Goal: Task Accomplishment & Management: Use online tool/utility

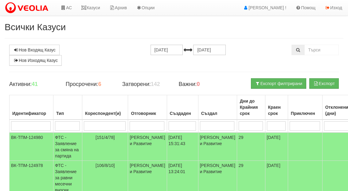
click at [65, 4] on link "АС" at bounding box center [66, 7] width 21 height 15
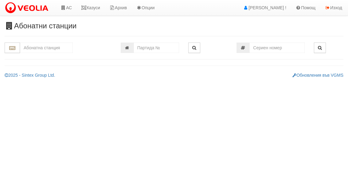
click at [47, 44] on input "text" at bounding box center [46, 47] width 53 height 10
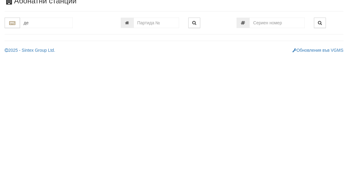
type input "дел"
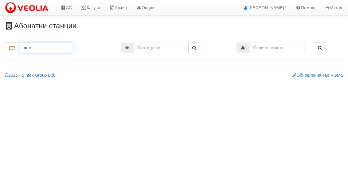
click at [52, 50] on input "дел" at bounding box center [46, 47] width 53 height 10
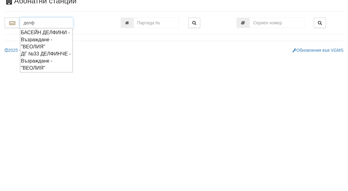
click at [41, 54] on div "БАСЕЙН ДЕЛФИНИ - Възраждане - "ВЕОЛИЯ"" at bounding box center [46, 64] width 51 height 21
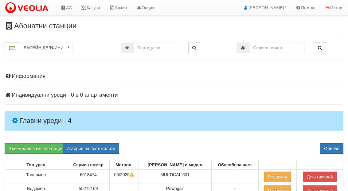
click at [34, 113] on h4 "Главни уреди - 4" at bounding box center [174, 121] width 339 height 20
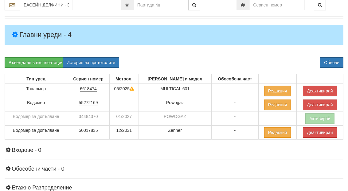
scroll to position [86, 0]
click at [325, 88] on button "Деактивирай" at bounding box center [320, 90] width 34 height 10
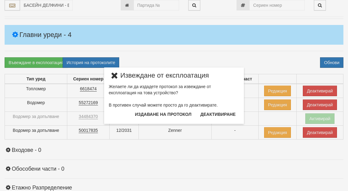
click at [181, 115] on button "Издаване на протокол" at bounding box center [163, 114] width 64 height 10
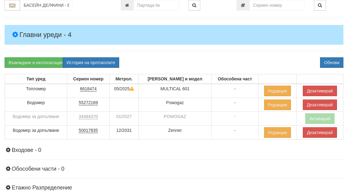
scroll to position [110, 0]
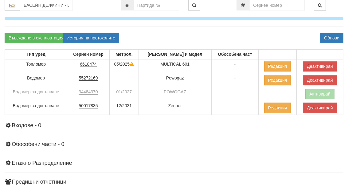
click at [336, 39] on button "Обнови" at bounding box center [331, 38] width 23 height 10
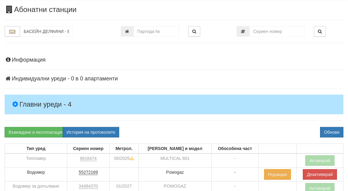
scroll to position [0, 0]
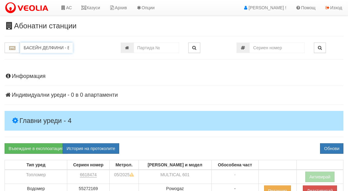
click at [41, 46] on input "БАСЕЙН ДЕЛФИНИ - Възраждане - "ВЕОЛИЯ"" at bounding box center [46, 47] width 53 height 10
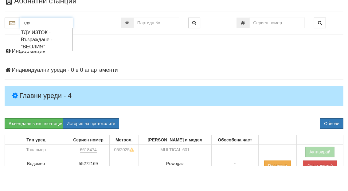
click at [35, 54] on div "ТДУ ИЗТОК - Възраждане - "ВЕОЛИЯ"" at bounding box center [46, 64] width 51 height 21
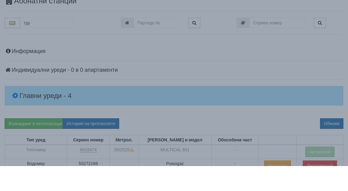
type input "ТДУ ИЗТОК - Възраждане - "ВЕОЛИЯ""
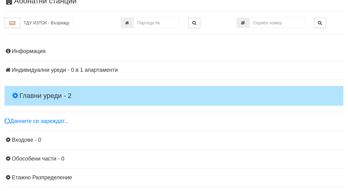
click at [35, 86] on h4 "Главни уреди - 2" at bounding box center [174, 96] width 339 height 20
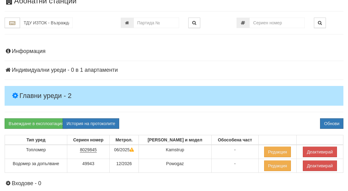
click at [324, 150] on button "Деактивирай" at bounding box center [320, 151] width 34 height 10
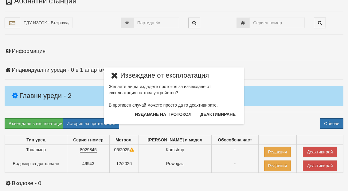
click at [178, 111] on button "Издаване на протокол" at bounding box center [163, 114] width 64 height 10
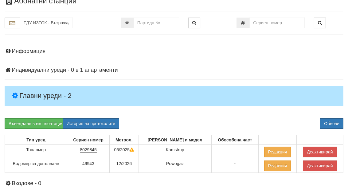
click at [331, 119] on button "Обнови" at bounding box center [331, 123] width 23 height 10
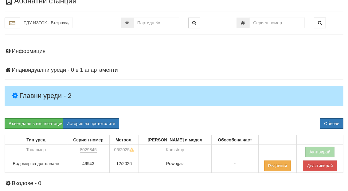
click at [39, 89] on h4 "Главни уреди - 2" at bounding box center [174, 96] width 339 height 20
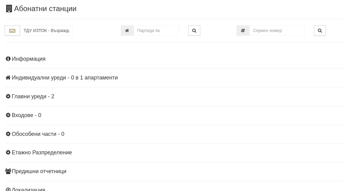
scroll to position [0, 0]
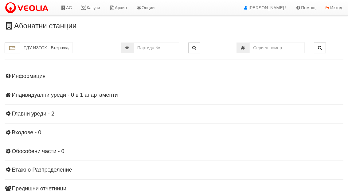
click at [96, 10] on link "Казуси" at bounding box center [91, 7] width 28 height 15
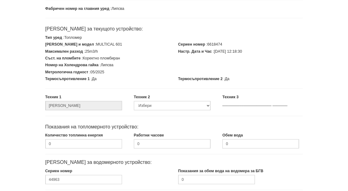
scroll to position [89, 0]
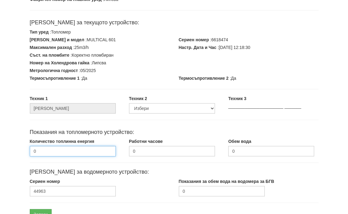
click at [63, 148] on input "0" at bounding box center [73, 151] width 86 height 10
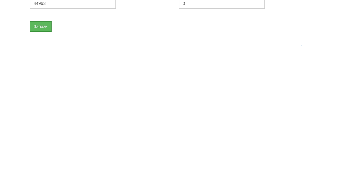
scroll to position [140, 0]
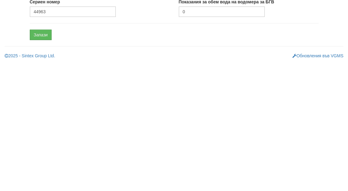
type input "803.77"
click at [239, 135] on input "0" at bounding box center [222, 140] width 86 height 10
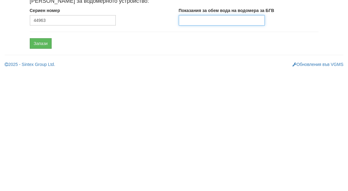
type input "0"
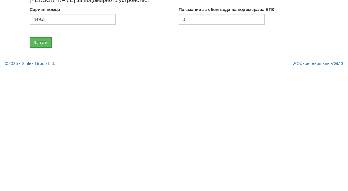
click at [37, 158] on input "Запази" at bounding box center [41, 163] width 22 height 10
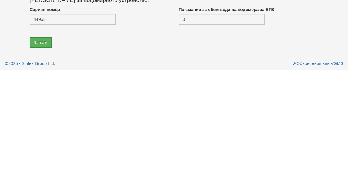
scroll to position [115, 0]
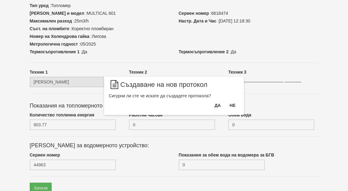
click at [217, 107] on button "Да" at bounding box center [218, 105] width 14 height 10
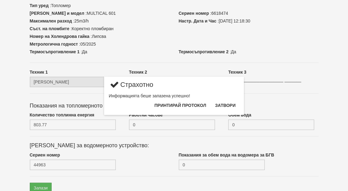
click at [229, 106] on button "Затвори" at bounding box center [226, 105] width 28 height 10
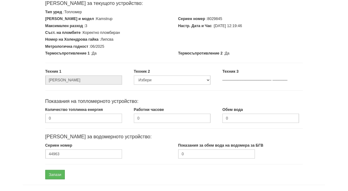
scroll to position [115, 0]
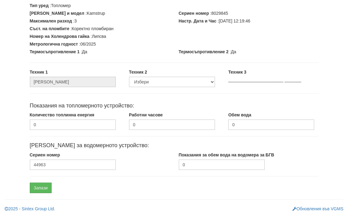
click at [316, 105] on h4 "Показания на топломерното устройство:" at bounding box center [174, 106] width 289 height 6
click at [56, 119] on input "0" at bounding box center [73, 124] width 86 height 10
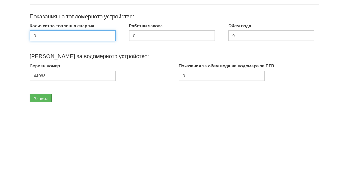
click at [61, 119] on input "0" at bounding box center [73, 124] width 86 height 10
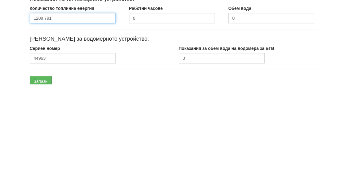
type input "1209.791"
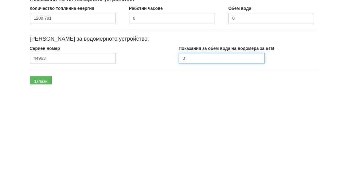
click at [238, 159] on input "0" at bounding box center [222, 164] width 86 height 10
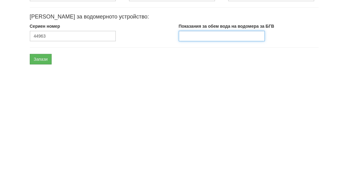
type input "0"
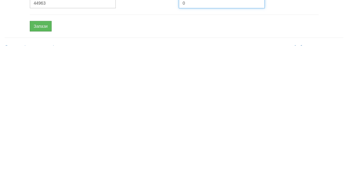
scroll to position [140, 0]
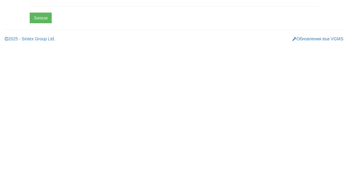
click at [45, 158] on input "Запази" at bounding box center [41, 163] width 22 height 10
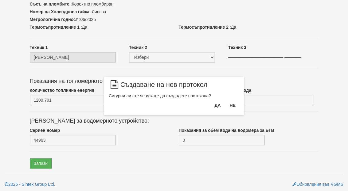
click at [218, 105] on button "Да" at bounding box center [218, 105] width 14 height 10
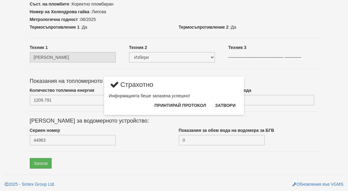
click at [233, 104] on button "Затвори" at bounding box center [226, 105] width 28 height 10
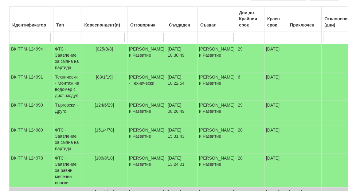
scroll to position [81, 0]
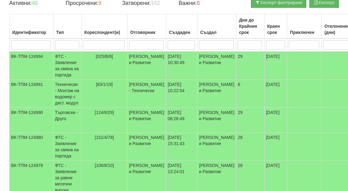
click at [65, 116] on td "Търговски - Друго" at bounding box center [68, 120] width 28 height 25
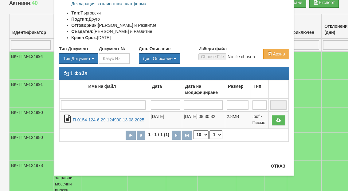
scroll to position [94, 0]
click at [282, 168] on button "Отказ" at bounding box center [279, 166] width 22 height 10
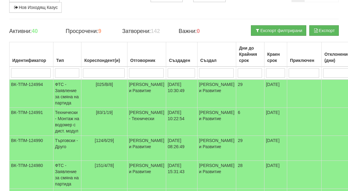
scroll to position [0, 0]
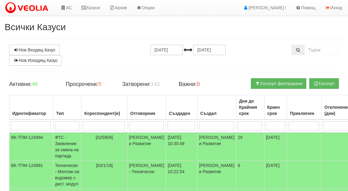
click at [95, 10] on link "Казуси" at bounding box center [91, 7] width 28 height 15
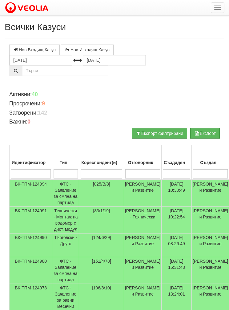
click at [217, 9] on button "button" at bounding box center [218, 7] width 14 height 10
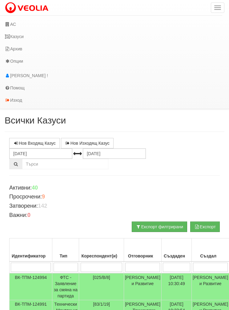
click at [24, 33] on link "Казуси" at bounding box center [111, 36] width 222 height 12
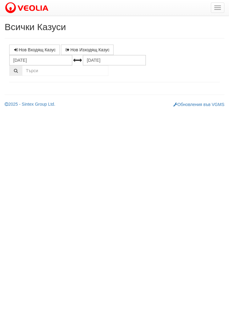
select select "1"
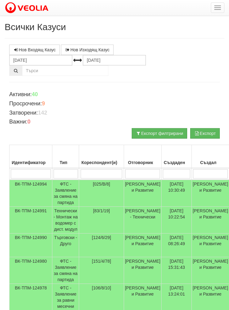
click at [98, 170] on input "search" at bounding box center [102, 173] width 42 height 9
type input "20"
type input "206"
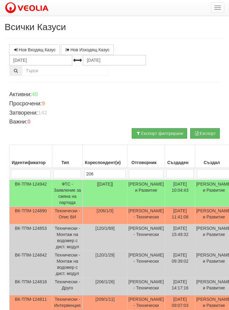
type input "206"
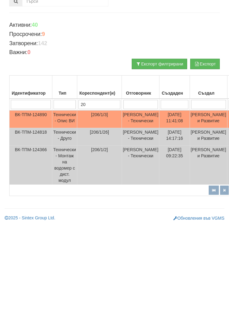
type input "2"
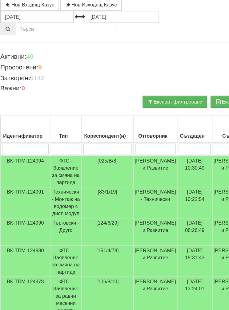
scroll to position [1, 0]
